Goal: Task Accomplishment & Management: Use online tool/utility

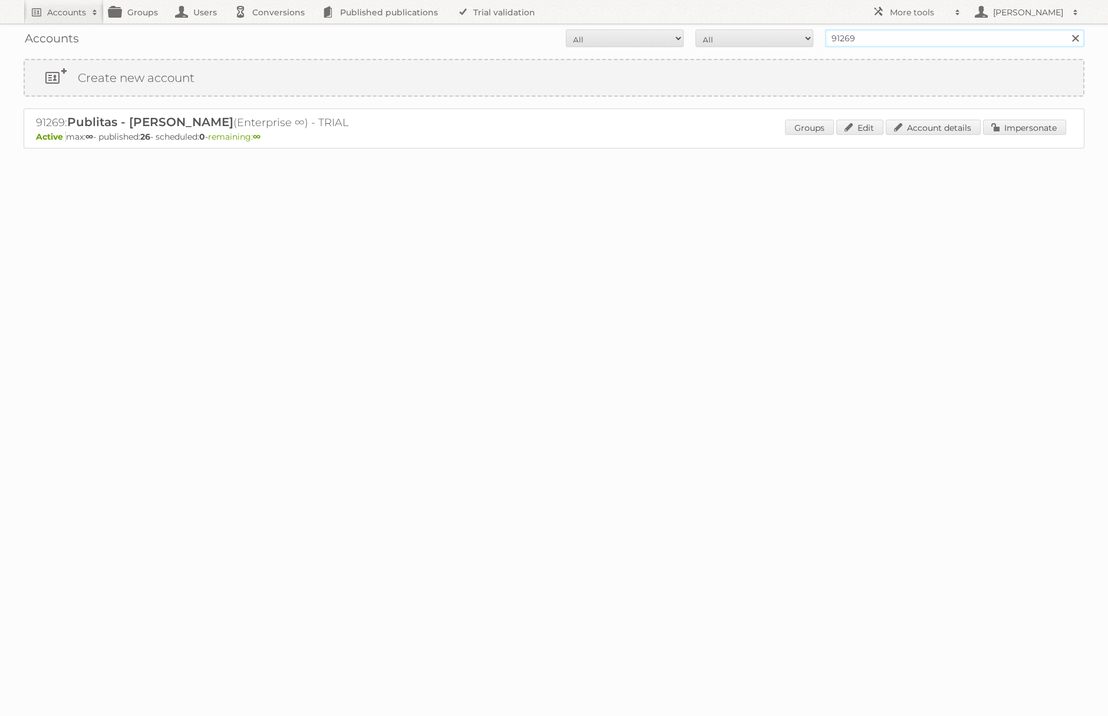
click at [865, 33] on input "91269" at bounding box center [954, 38] width 259 height 18
type input "ice"
type input "ICT edeka"
click at [1066, 29] on input "Search" at bounding box center [1075, 38] width 18 height 18
click at [1012, 133] on link "Impersonate" at bounding box center [1024, 127] width 83 height 15
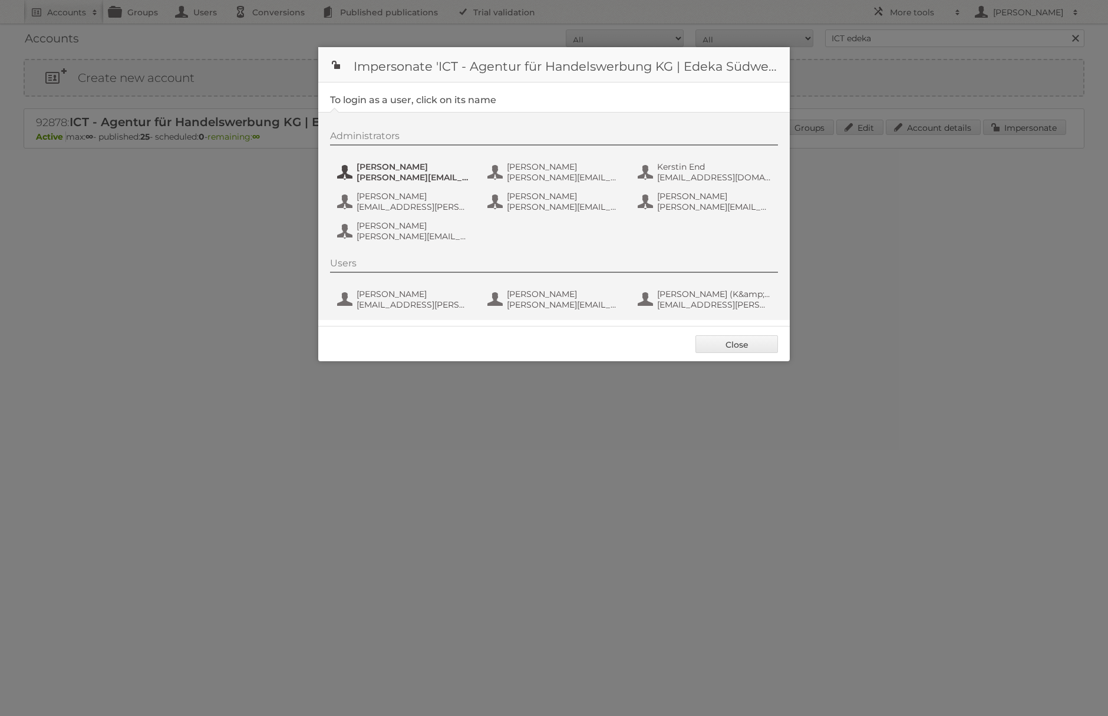
click at [448, 176] on span "benjamin.discher@ictwerbung.de" at bounding box center [414, 177] width 114 height 11
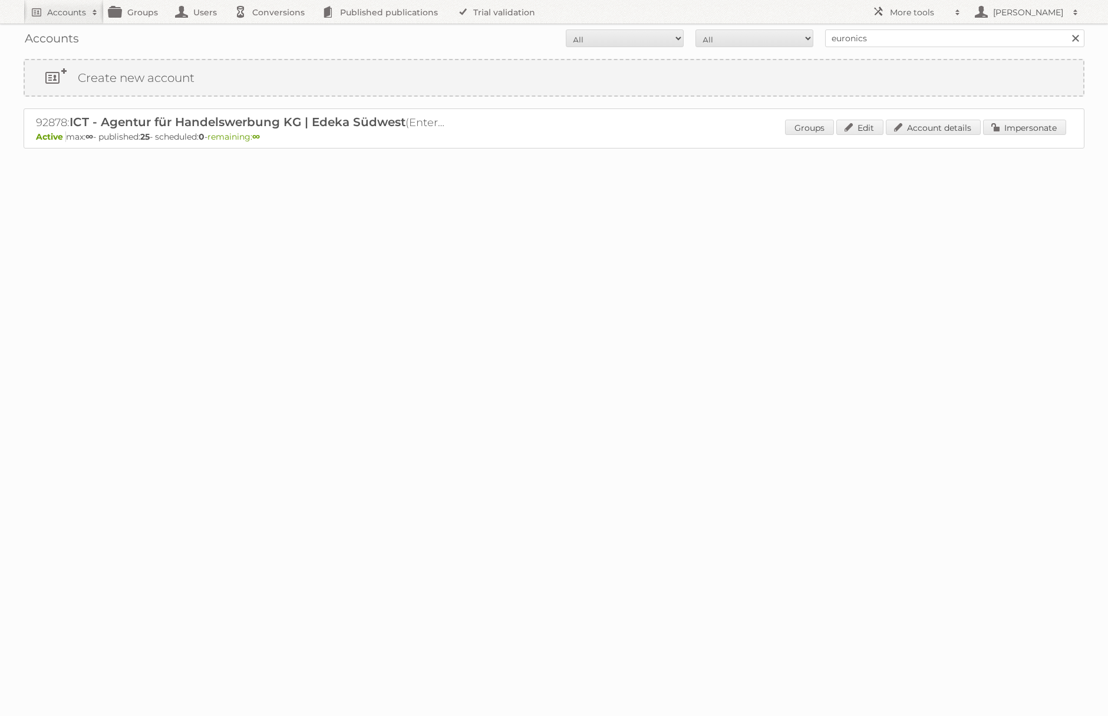
type input "euronics"
click at [1066, 29] on input "Search" at bounding box center [1075, 38] width 18 height 18
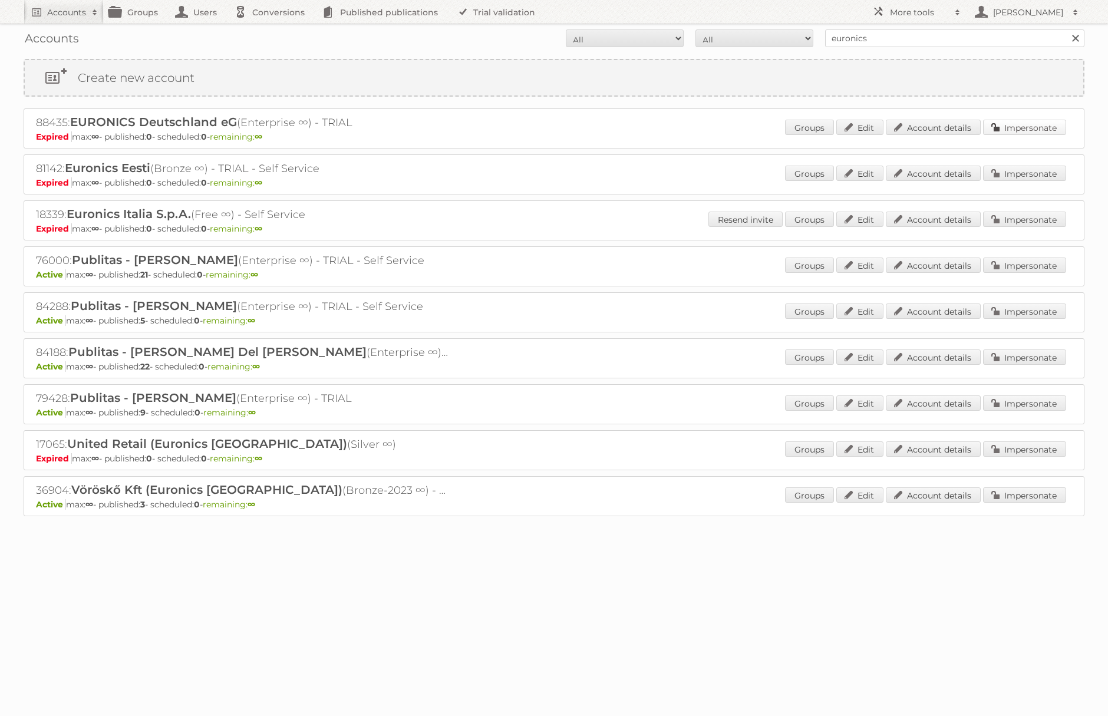
click at [1004, 126] on link "Impersonate" at bounding box center [1024, 127] width 83 height 15
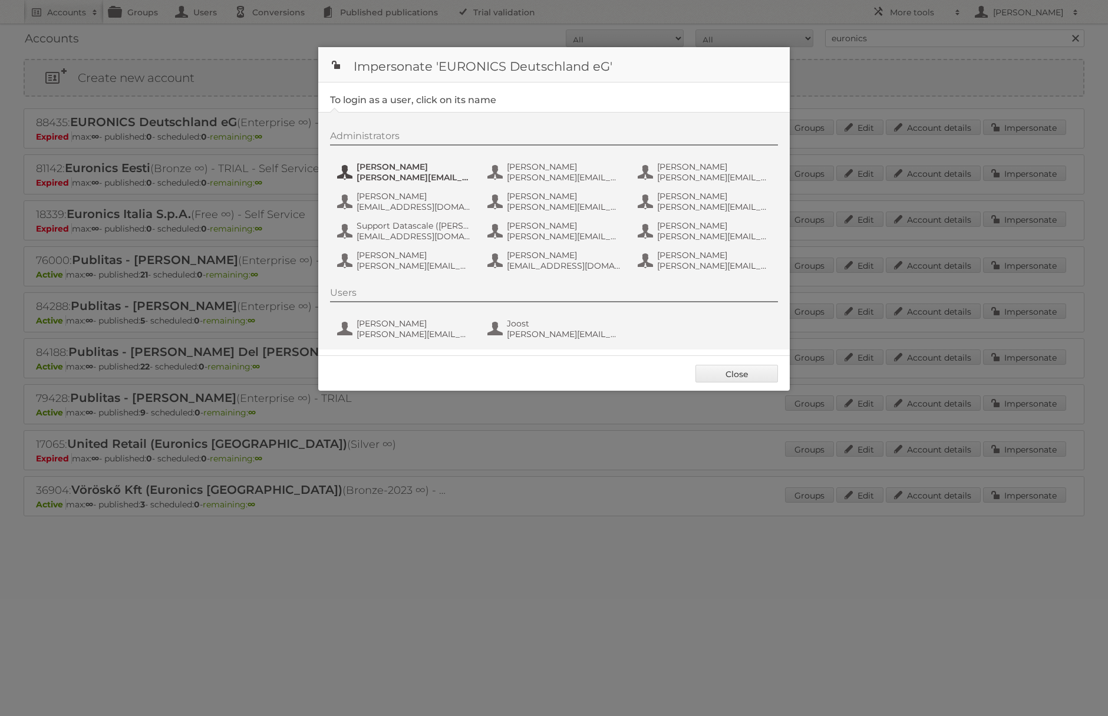
click at [415, 179] on span "alexander.huber@euronics.de" at bounding box center [414, 177] width 114 height 11
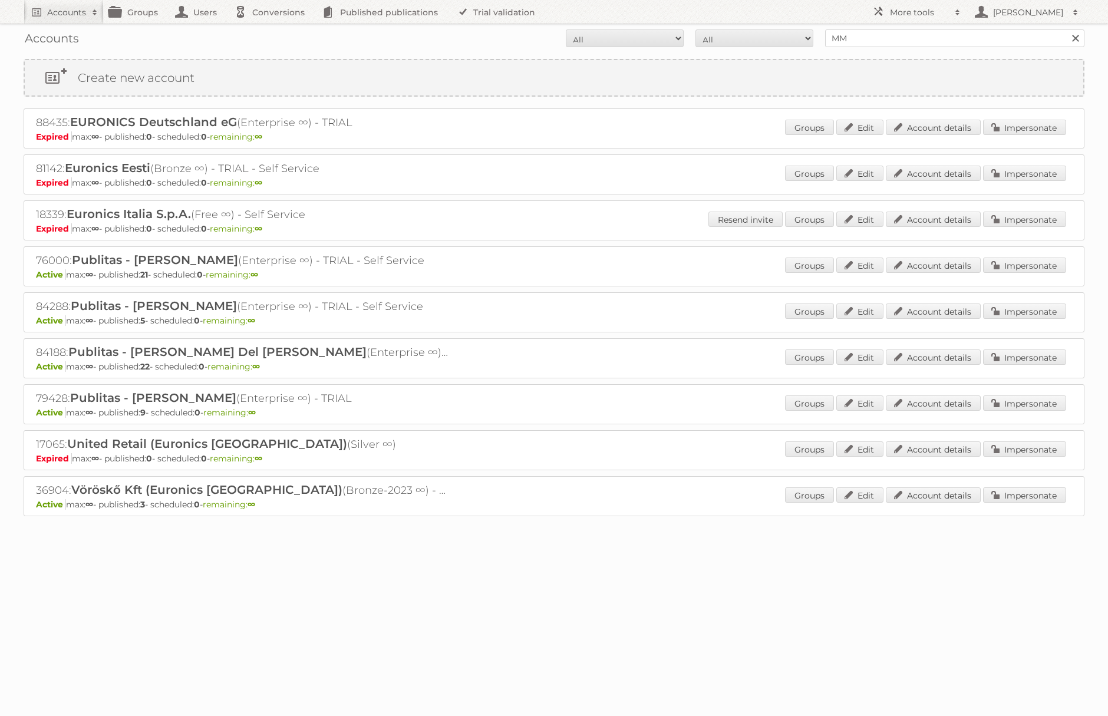
type input "MMS"
type input "[PERSON_NAME]@"
click at [1066, 29] on input "Search" at bounding box center [1075, 38] width 18 height 18
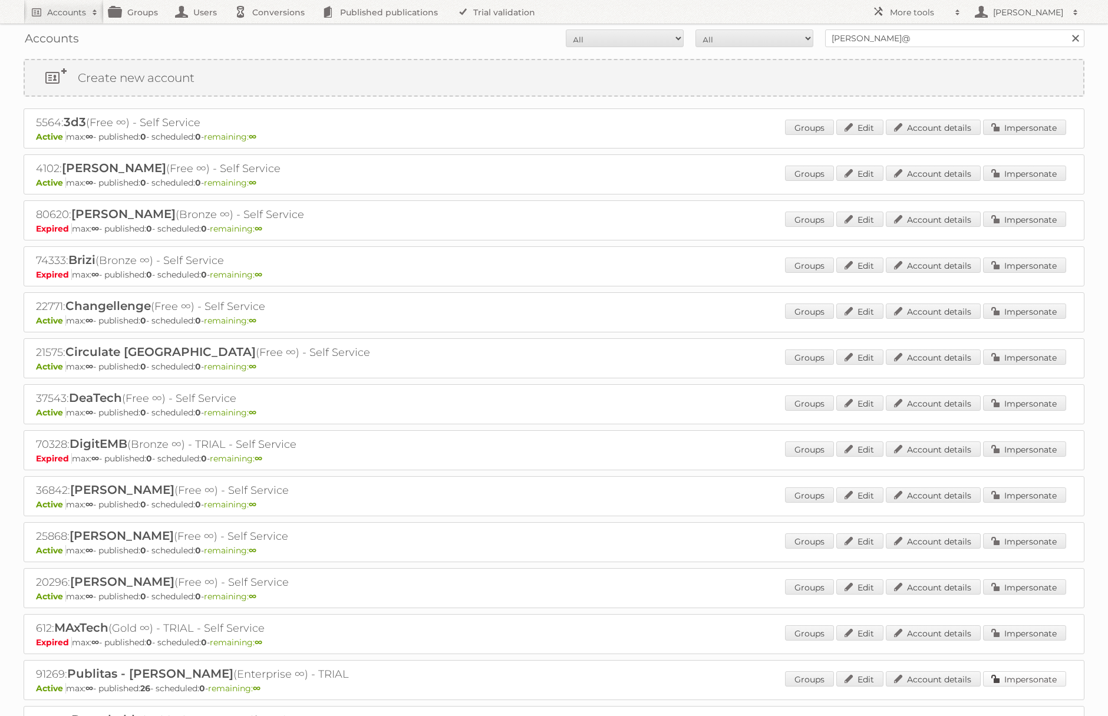
click at [1018, 679] on link "Impersonate" at bounding box center [1024, 678] width 83 height 15
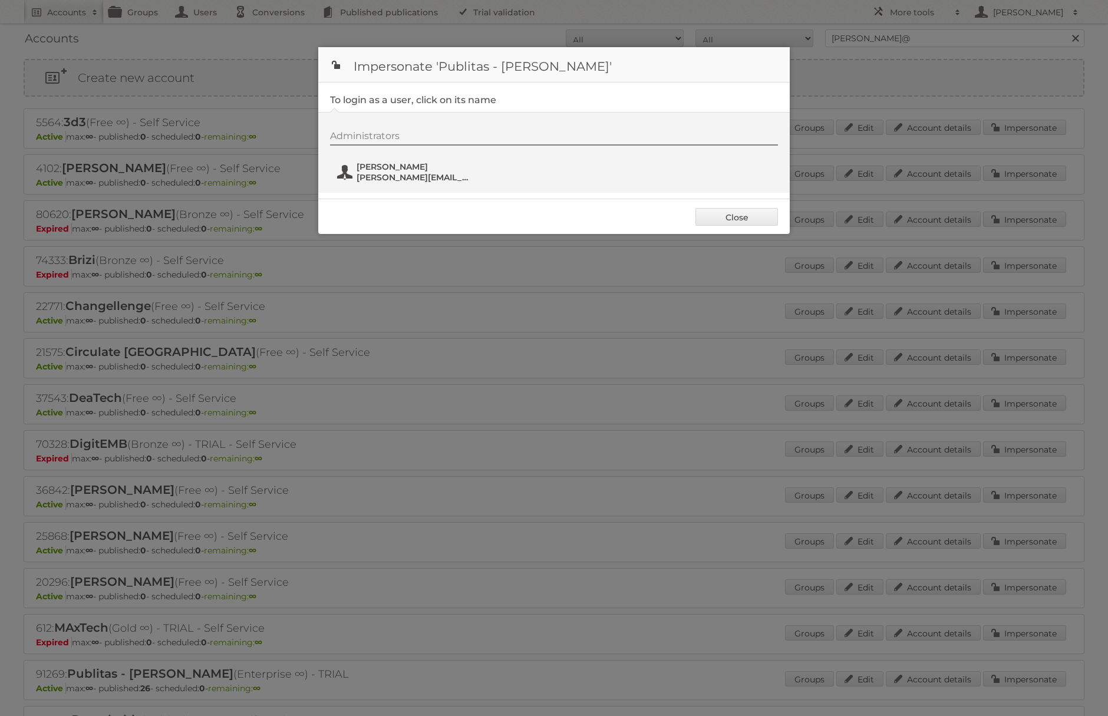
click at [381, 173] on span "[PERSON_NAME][EMAIL_ADDRESS][DOMAIN_NAME]" at bounding box center [414, 177] width 114 height 11
